Goal: Download file/media

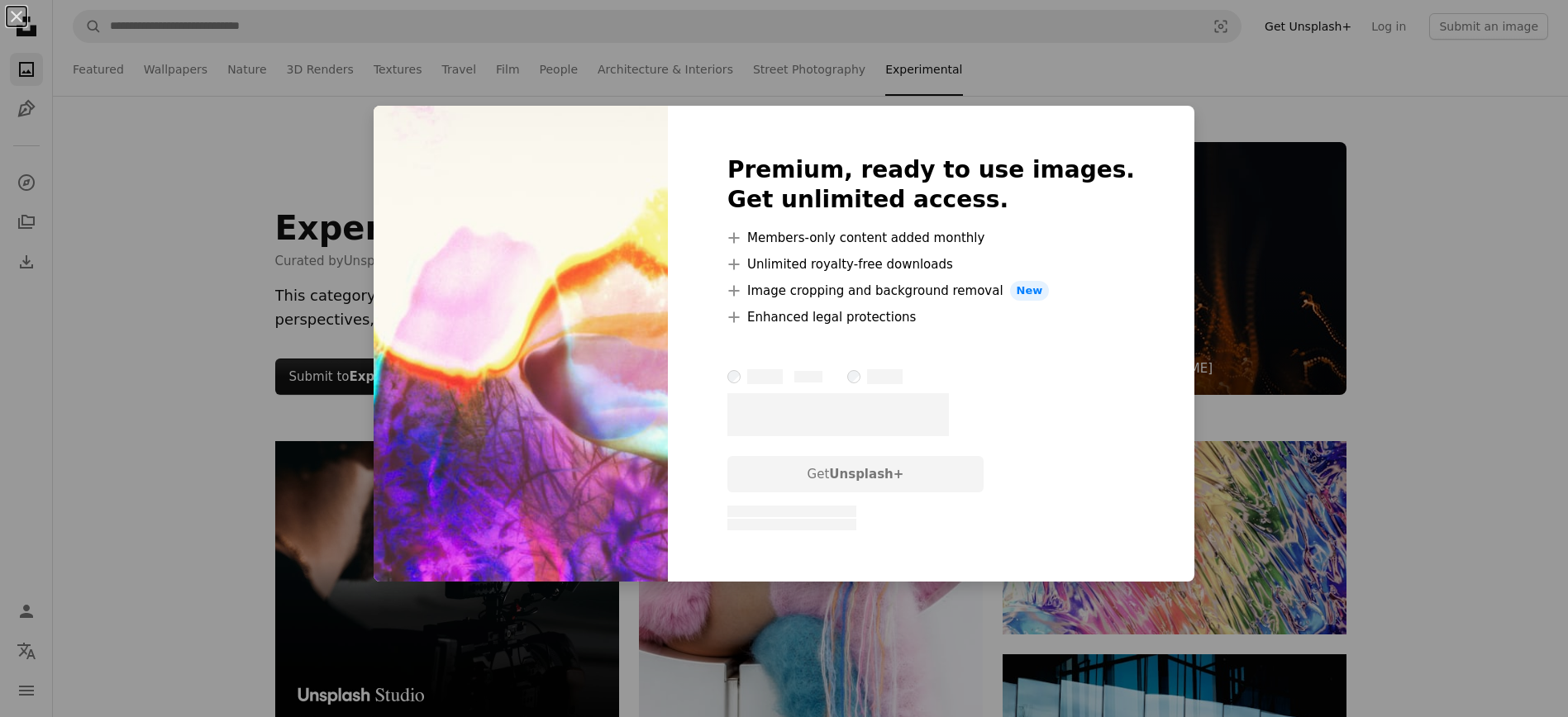
scroll to position [2867, 0]
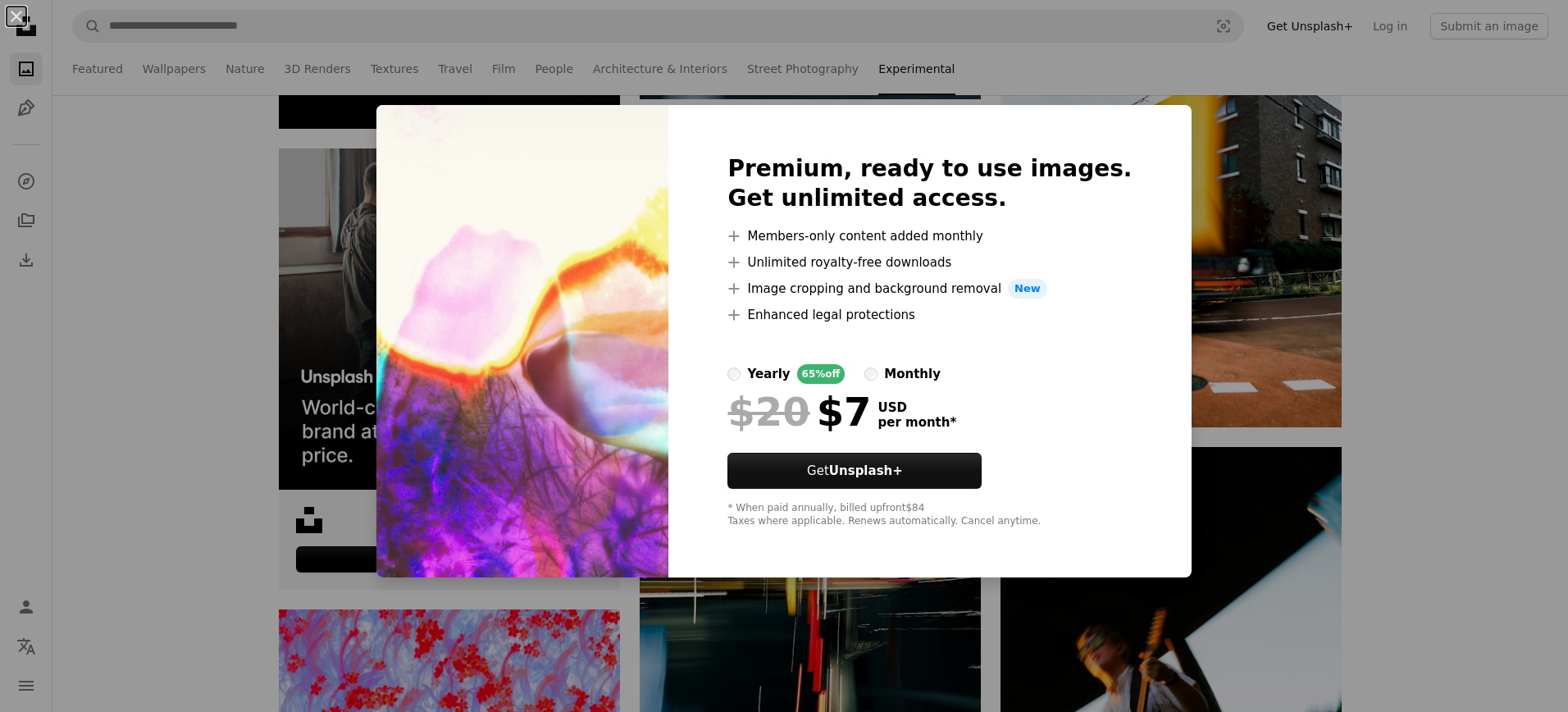
click at [1200, 133] on div "An X shape Premium, ready to use images. Get unlimited access. A plus sign Memb…" at bounding box center [784, 356] width 1568 height 712
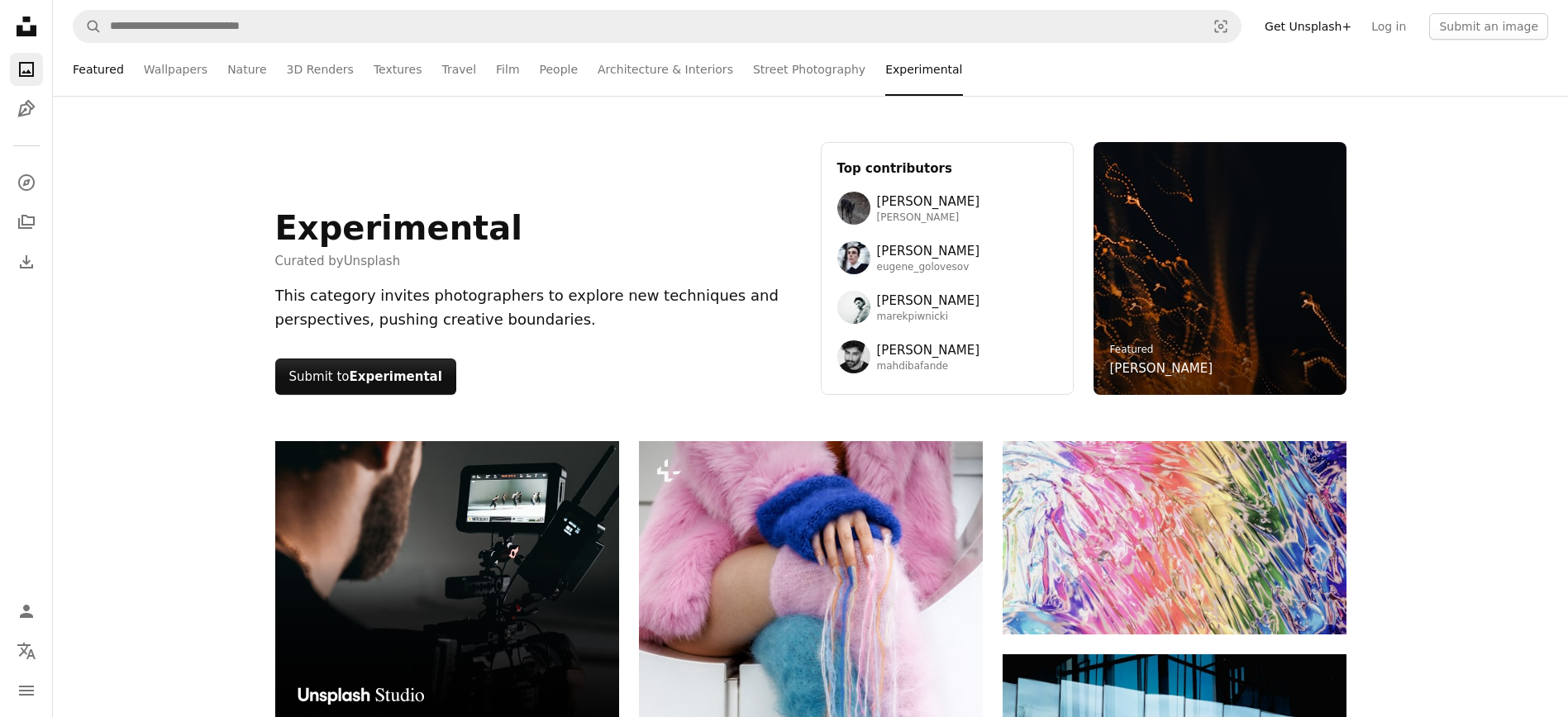
click at [100, 68] on link "Featured" at bounding box center [98, 70] width 51 height 53
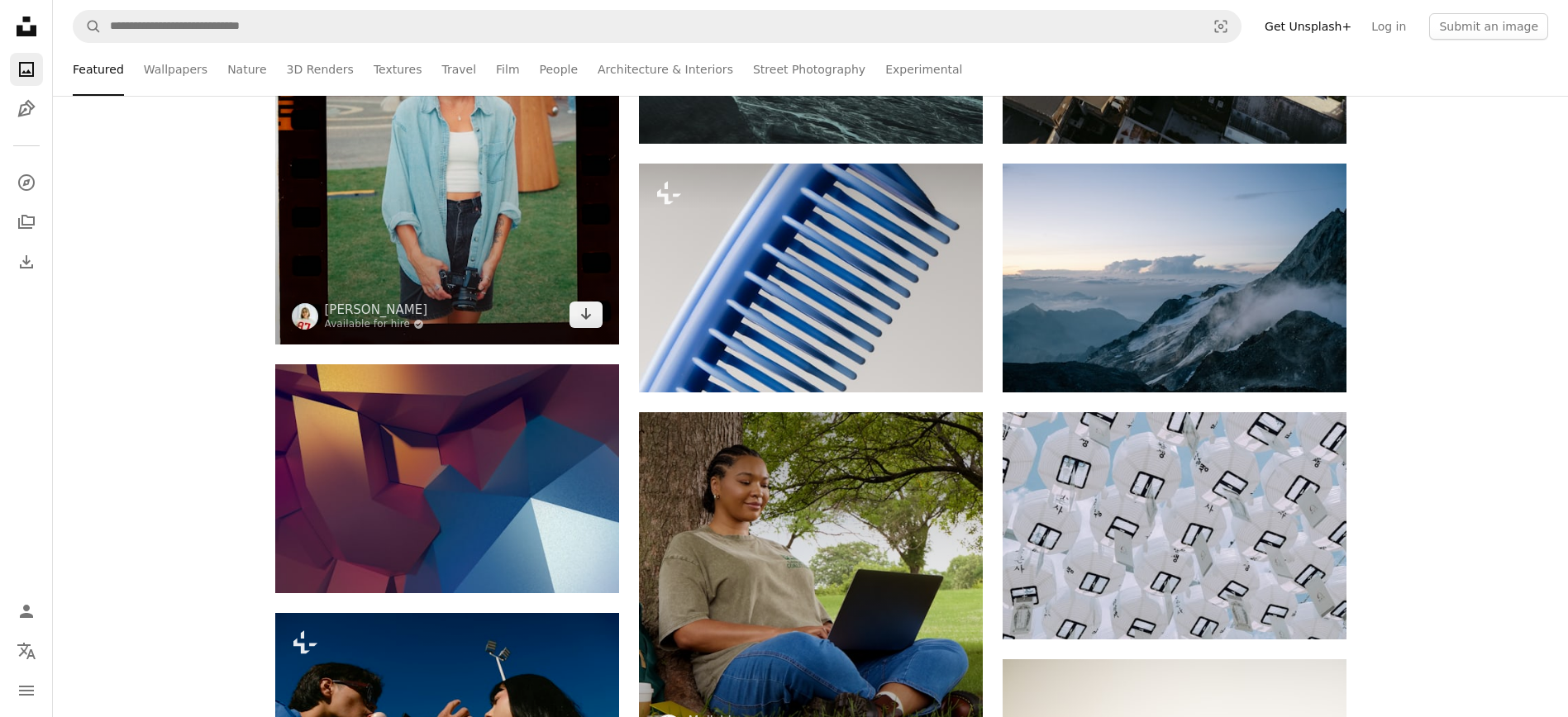
scroll to position [788, 0]
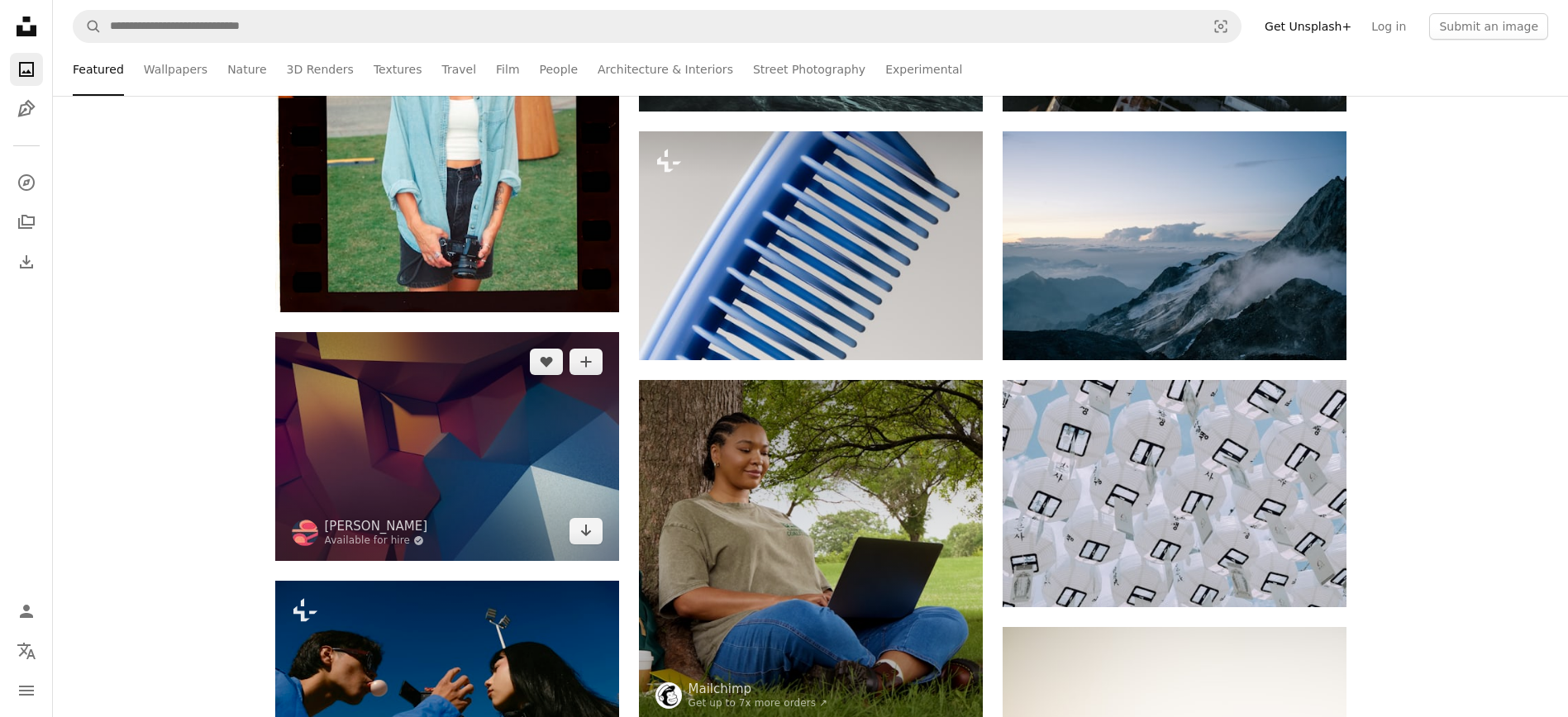
click at [435, 432] on img at bounding box center [447, 446] width 344 height 229
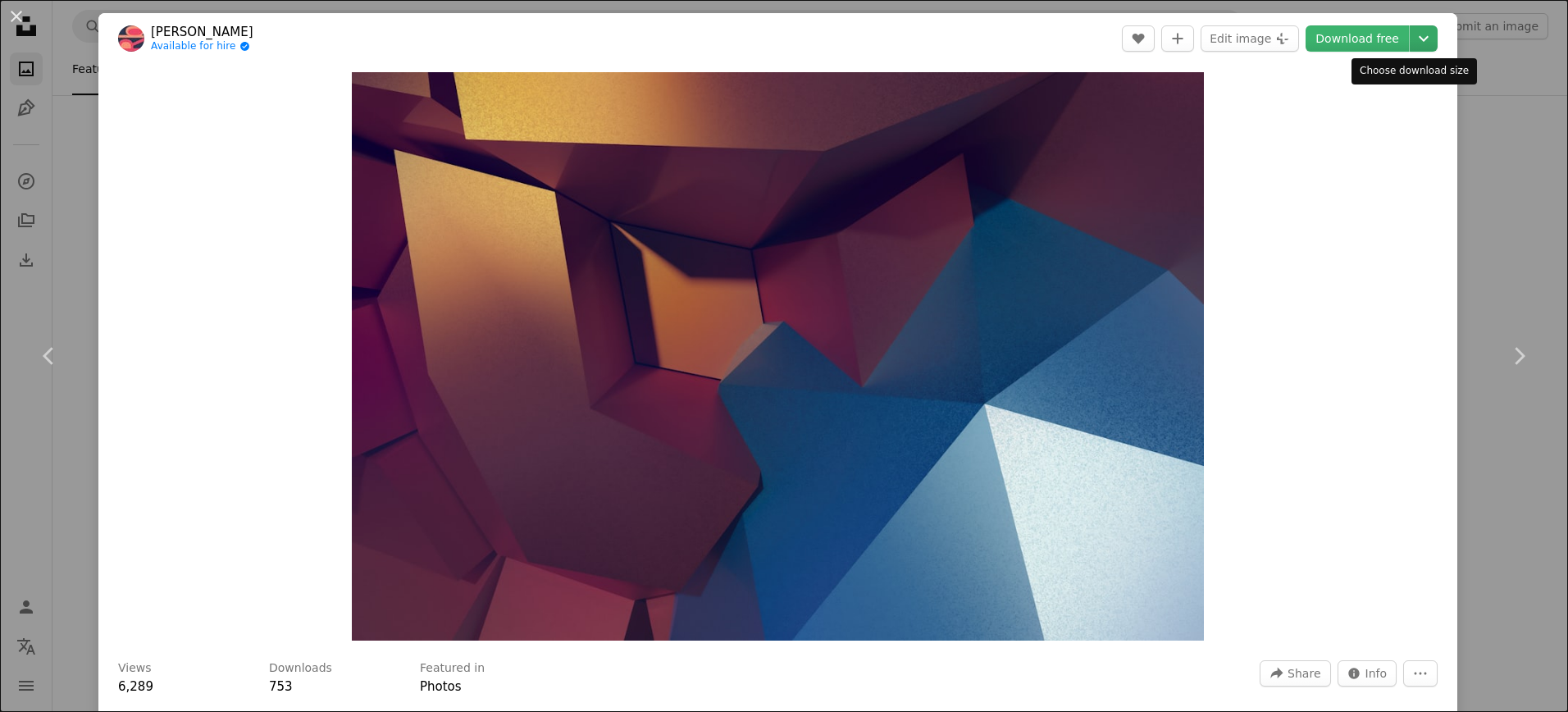
click at [1410, 29] on icon "Chevron down" at bounding box center [1423, 39] width 26 height 19
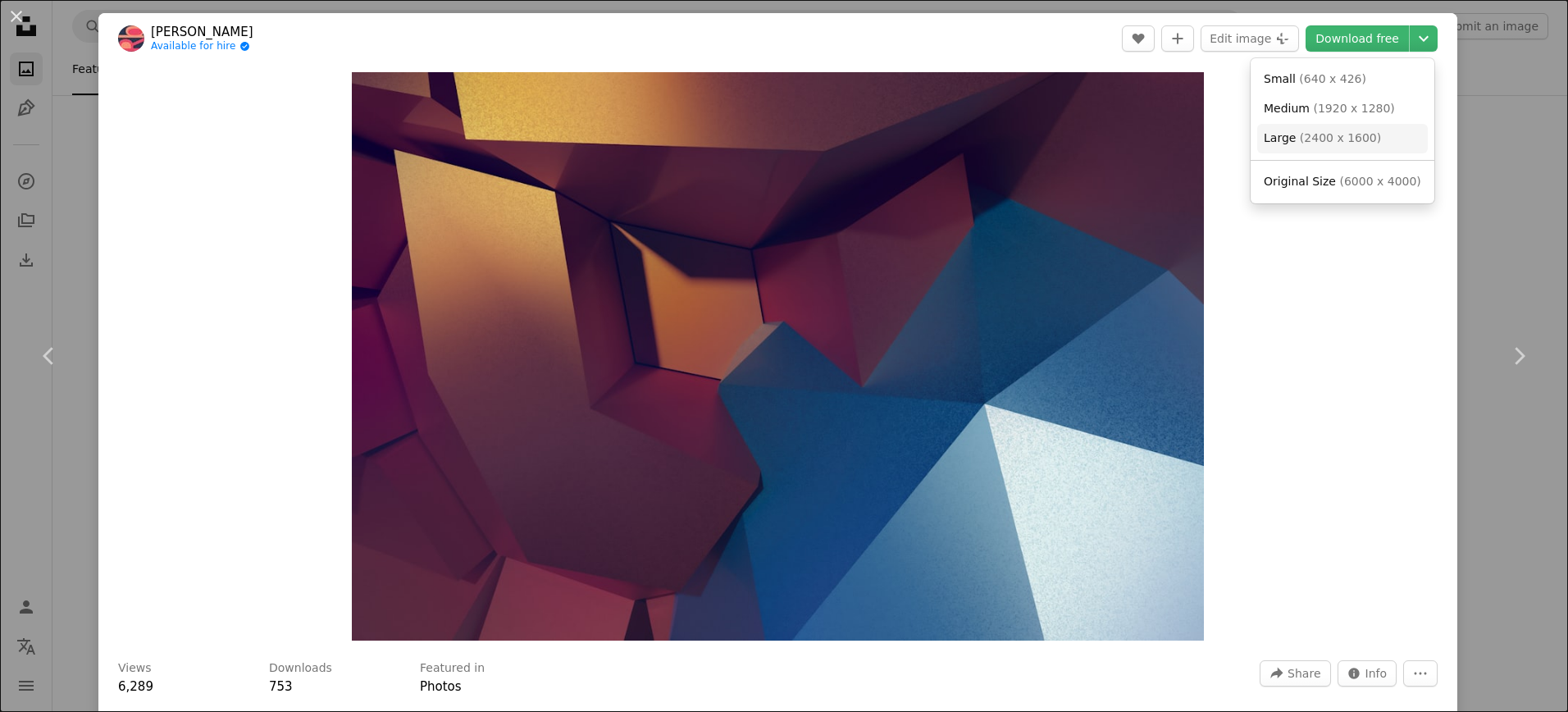
click at [1330, 138] on span "( 2400 x 1600 )" at bounding box center [1340, 138] width 82 height 13
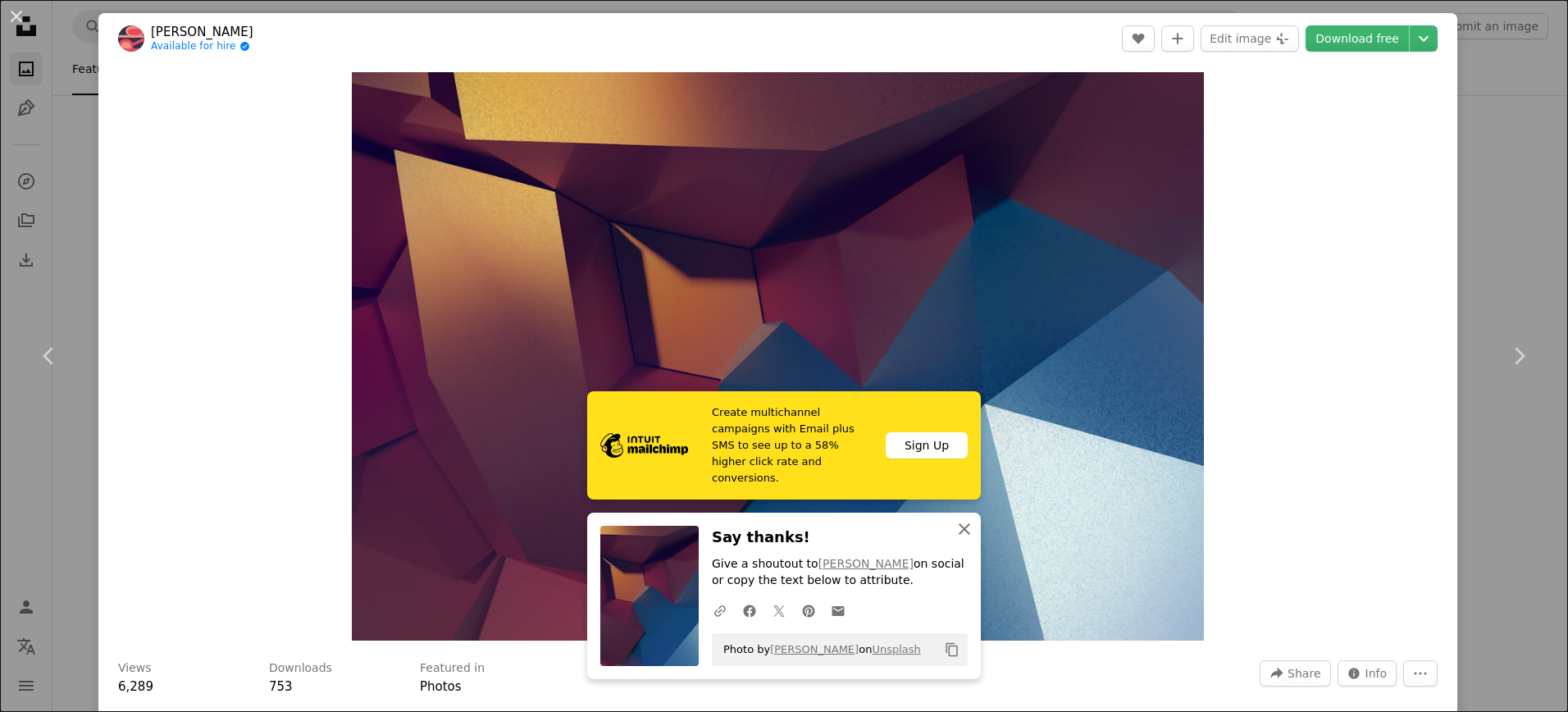
click at [957, 524] on icon "An X shape" at bounding box center [964, 529] width 19 height 19
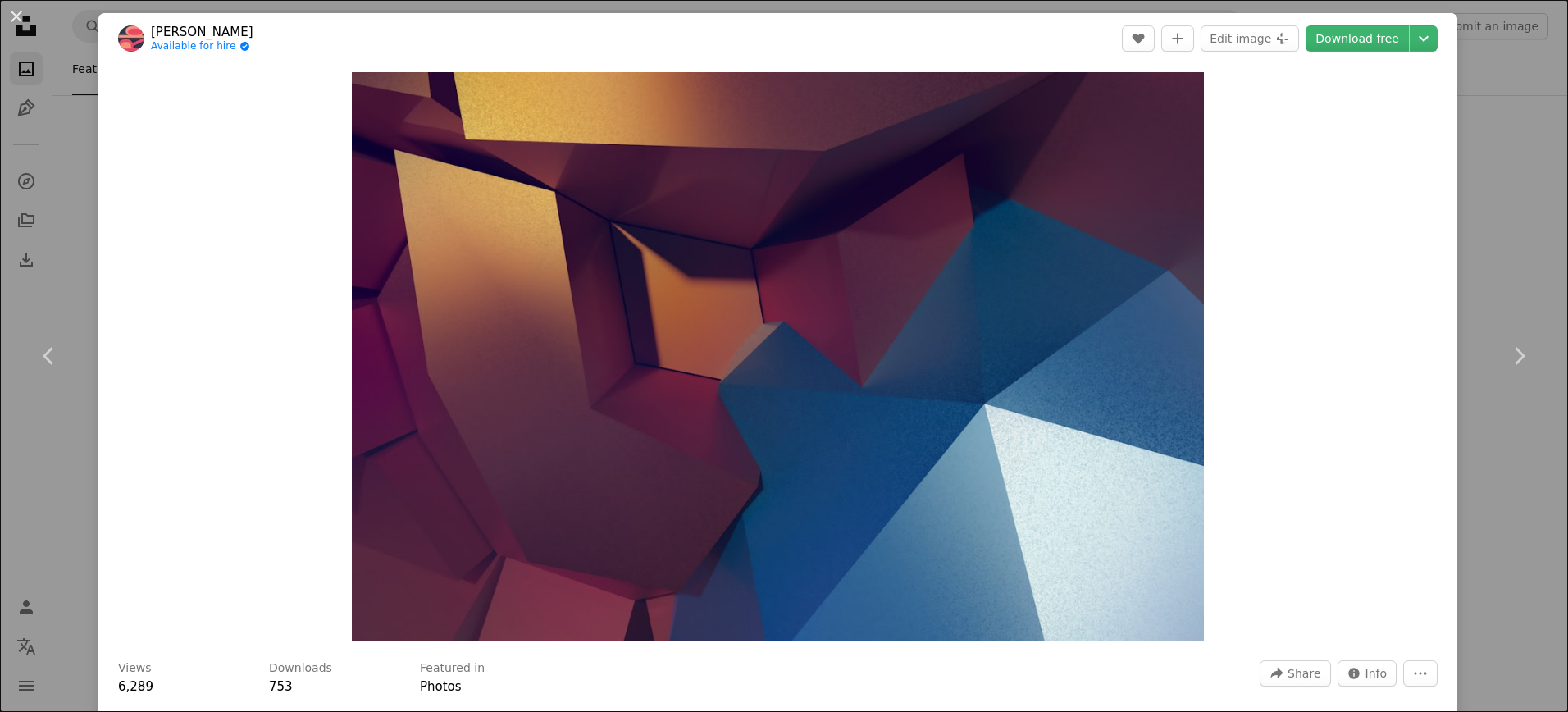
click at [52, 165] on div "An X shape Chevron left Chevron right [PERSON_NAME] Available for hire A checkm…" at bounding box center [784, 356] width 1568 height 712
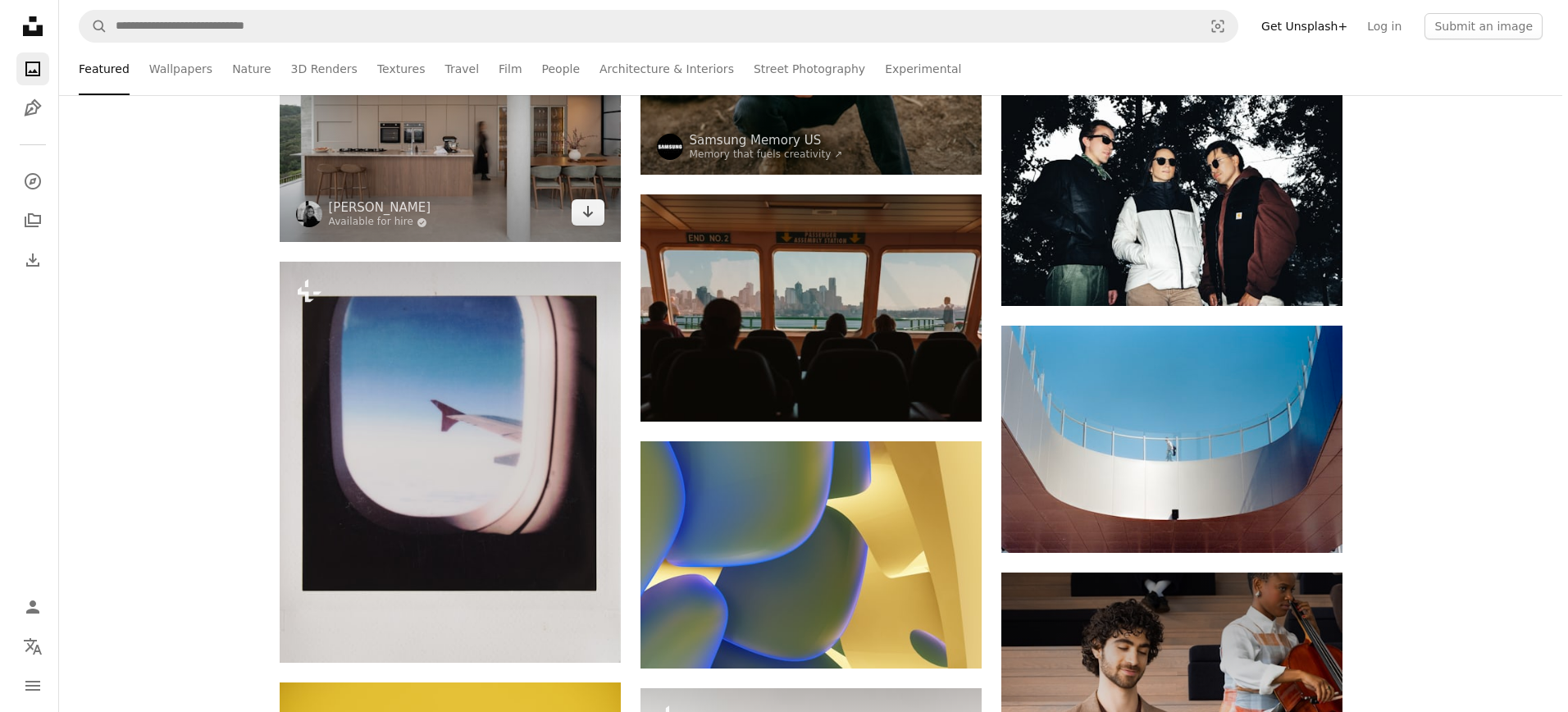
scroll to position [2116, 0]
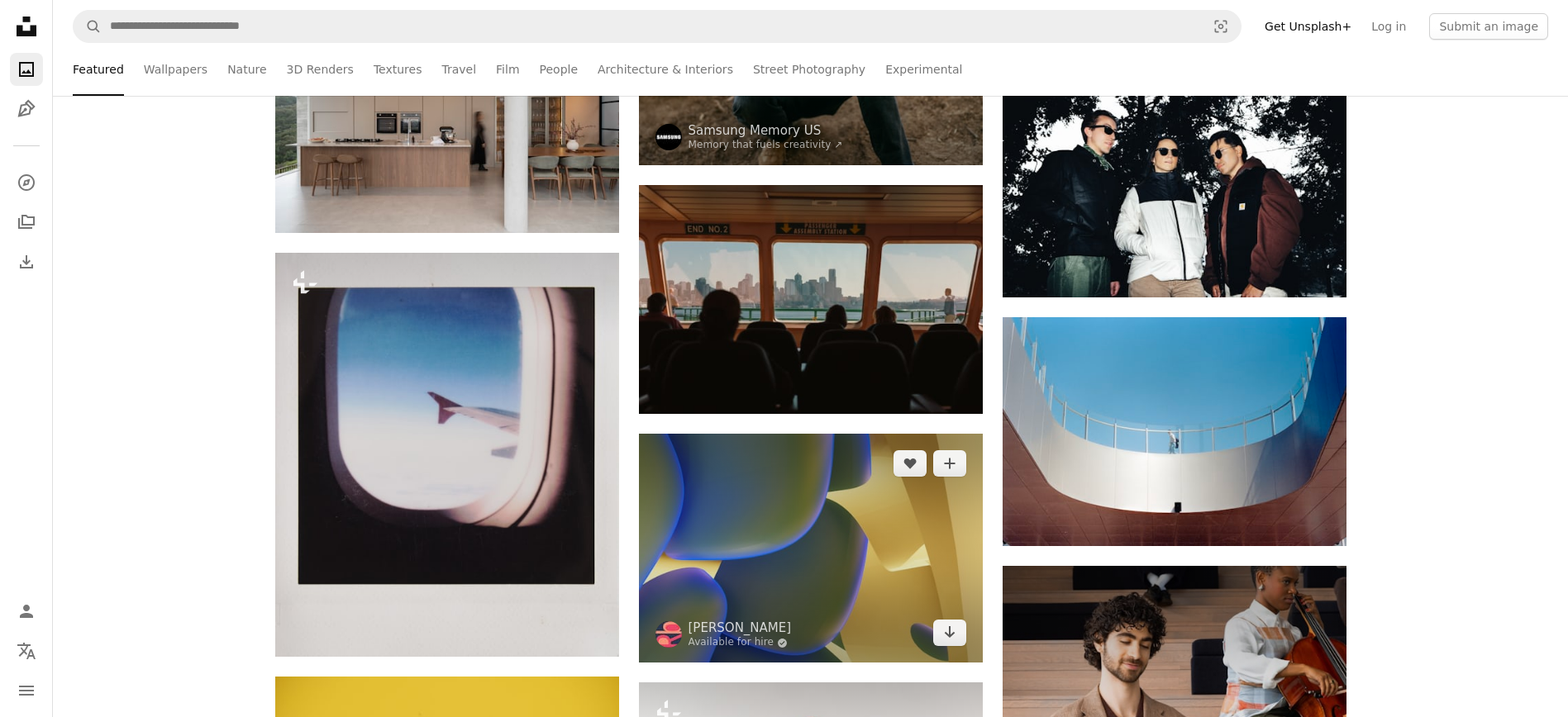
click at [837, 477] on img at bounding box center [810, 548] width 344 height 229
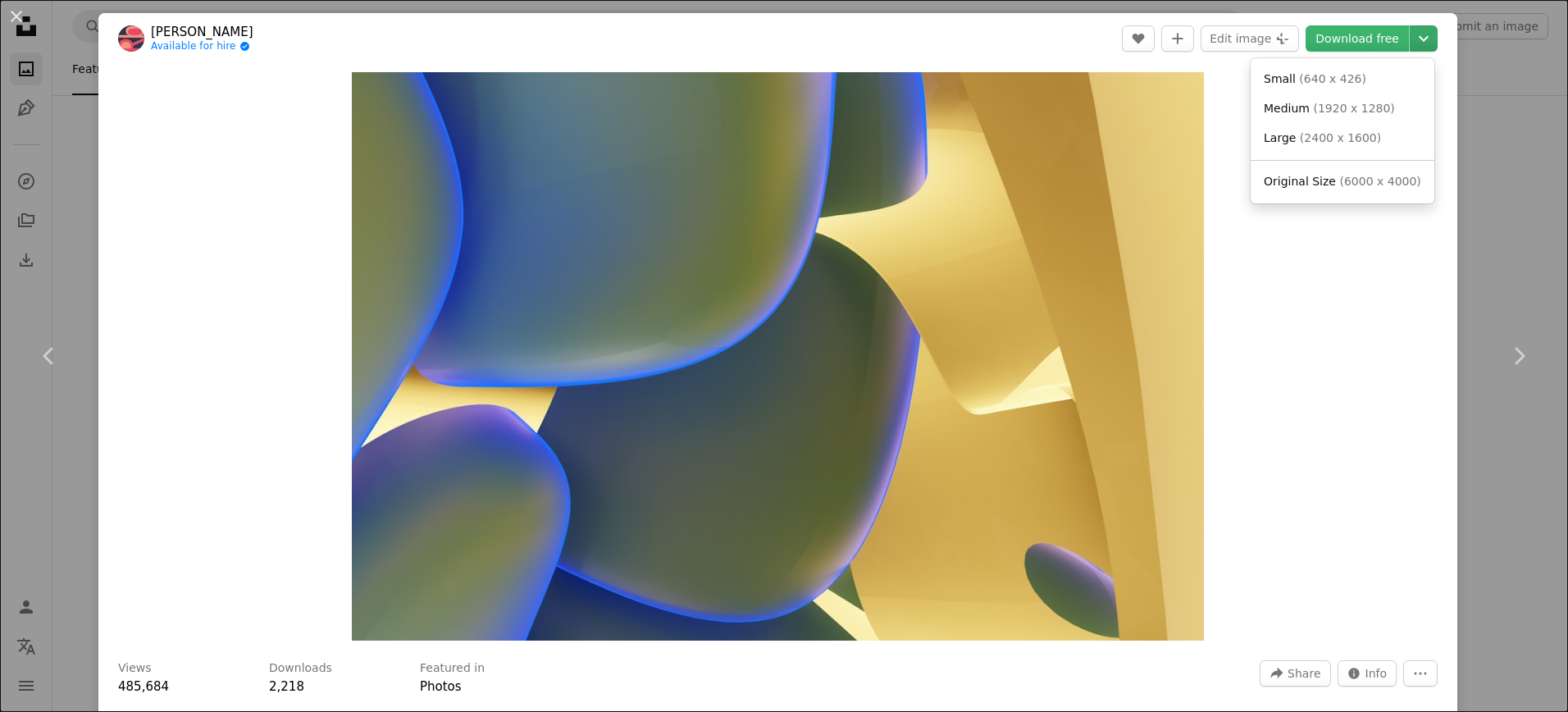
click at [1419, 39] on icon "Choose download size" at bounding box center [1423, 39] width 10 height 6
click at [1350, 139] on span "( 2400 x 1600 )" at bounding box center [1340, 138] width 82 height 13
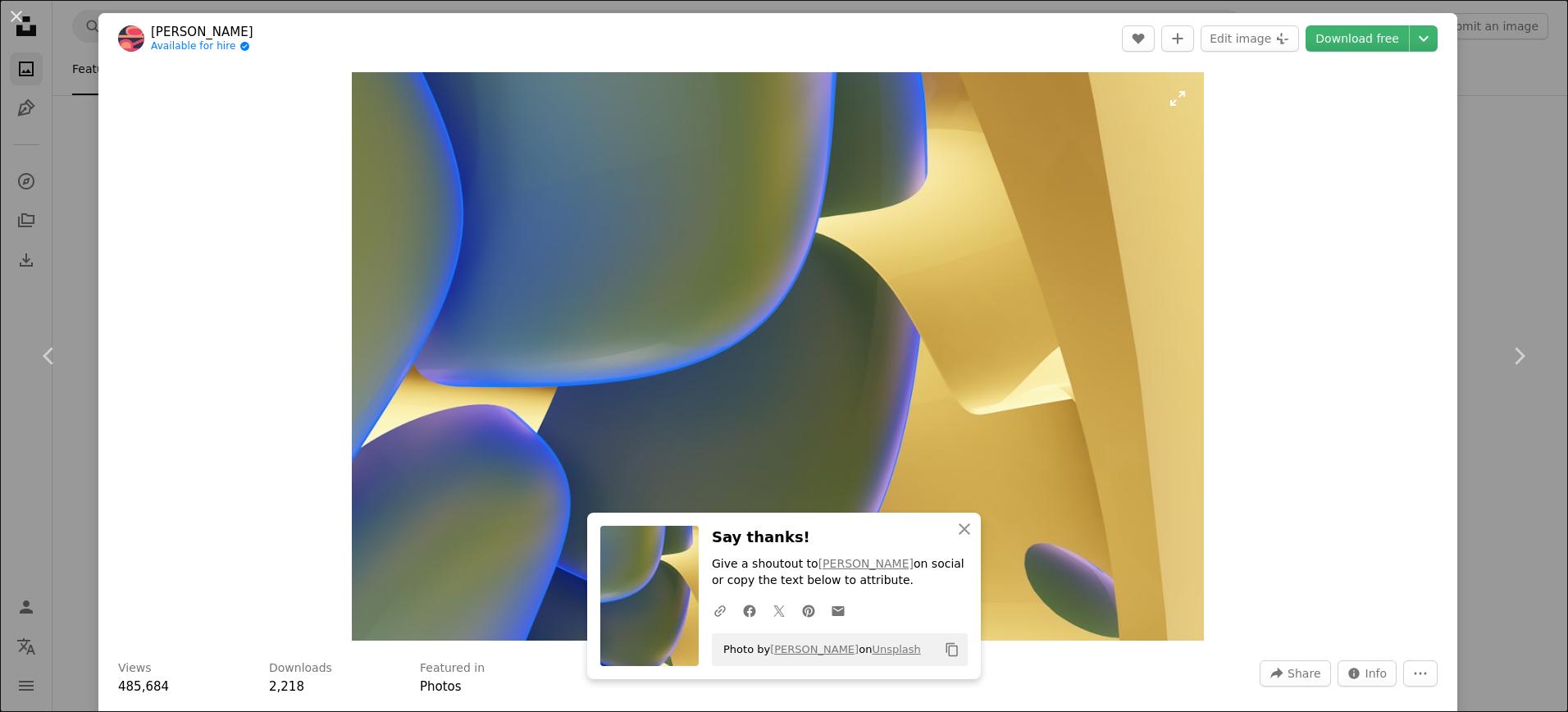
click at [977, 155] on img "Zoom in on this image" at bounding box center [778, 356] width 853 height 569
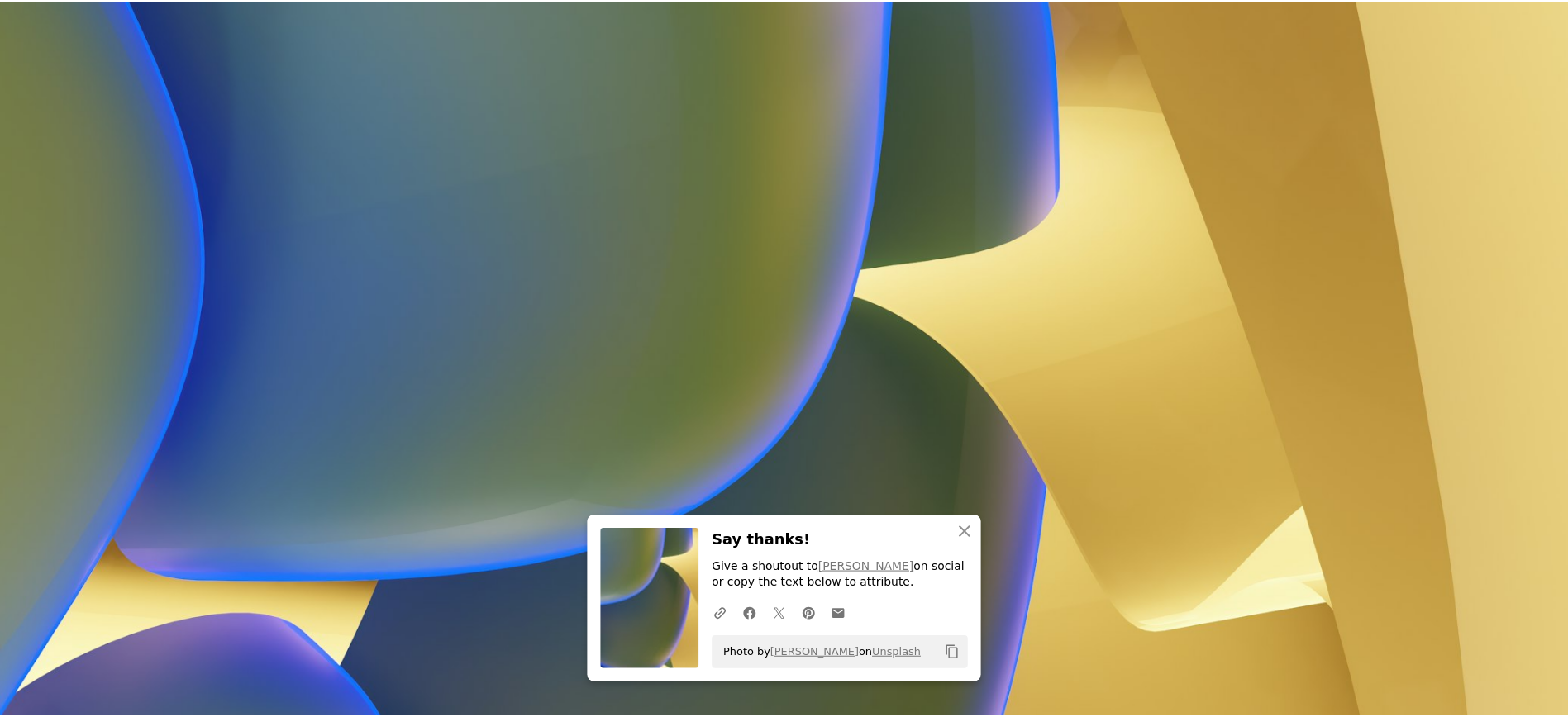
scroll to position [160, 0]
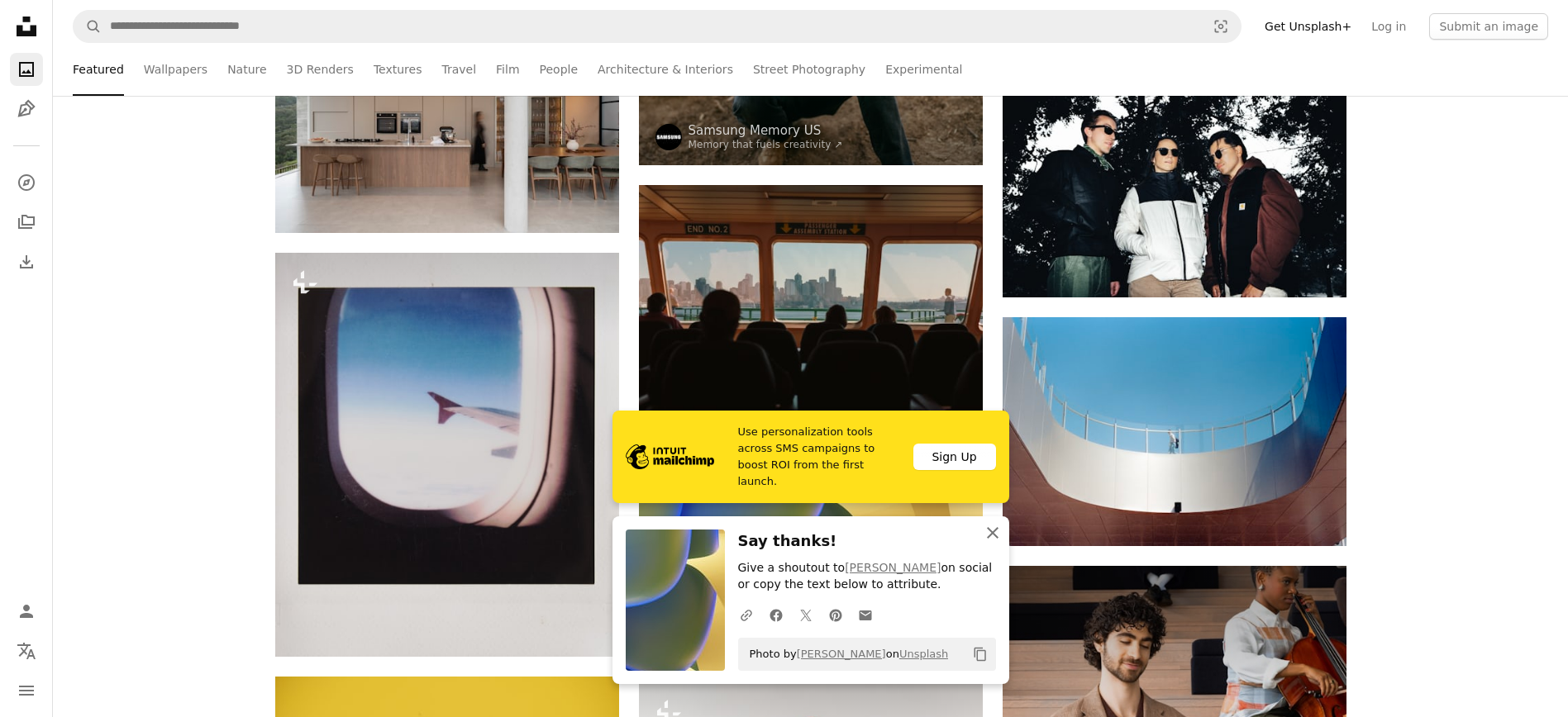
click at [997, 531] on icon "An X shape" at bounding box center [992, 533] width 19 height 19
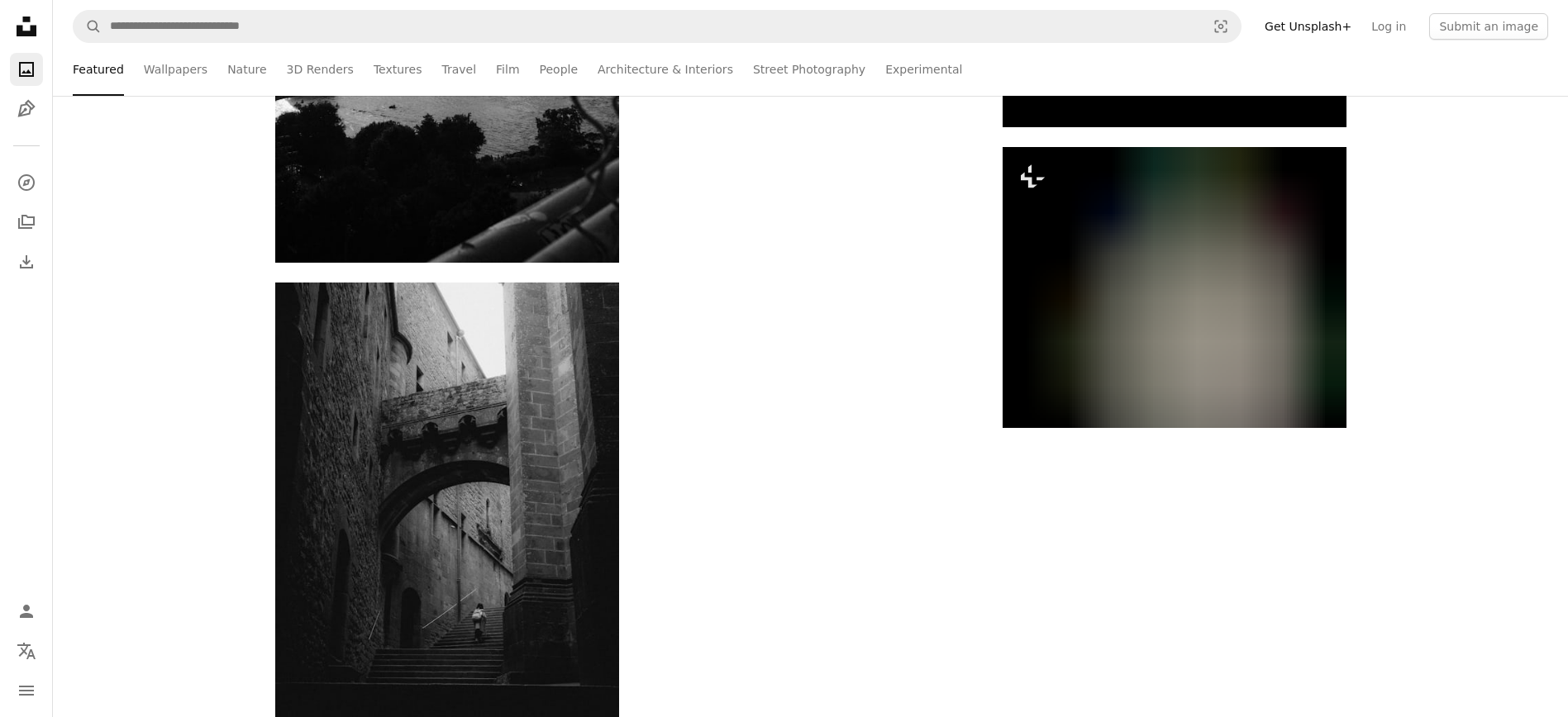
scroll to position [83911, 0]
